Goal: Check status

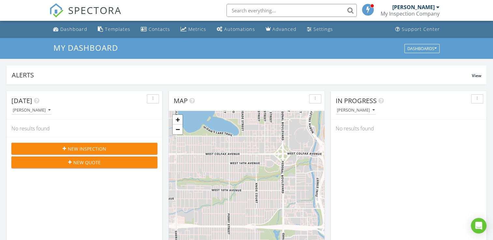
click at [371, 9] on span at bounding box center [368, 10] width 7 height 6
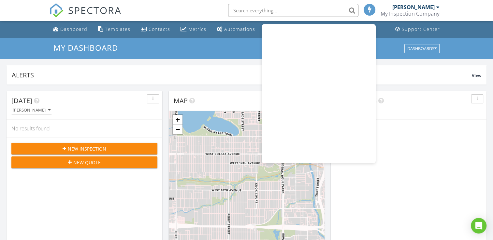
click at [233, 49] on h3 "My Dashboard" at bounding box center [246, 47] width 386 height 9
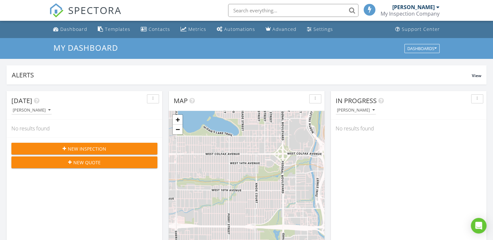
click at [433, 7] on div "[PERSON_NAME]" at bounding box center [413, 7] width 42 height 7
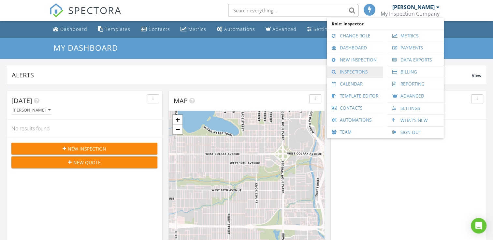
click at [348, 72] on link "Inspections" at bounding box center [355, 72] width 50 height 12
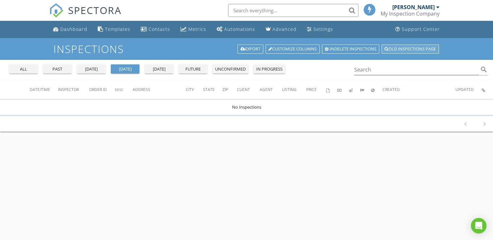
click at [409, 49] on link "Old inspections page" at bounding box center [409, 49] width 57 height 9
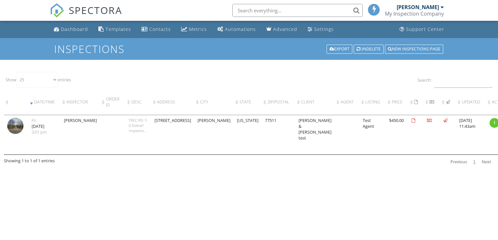
select select "25"
click at [12, 132] on img at bounding box center [15, 126] width 16 height 16
